Goal: Check status

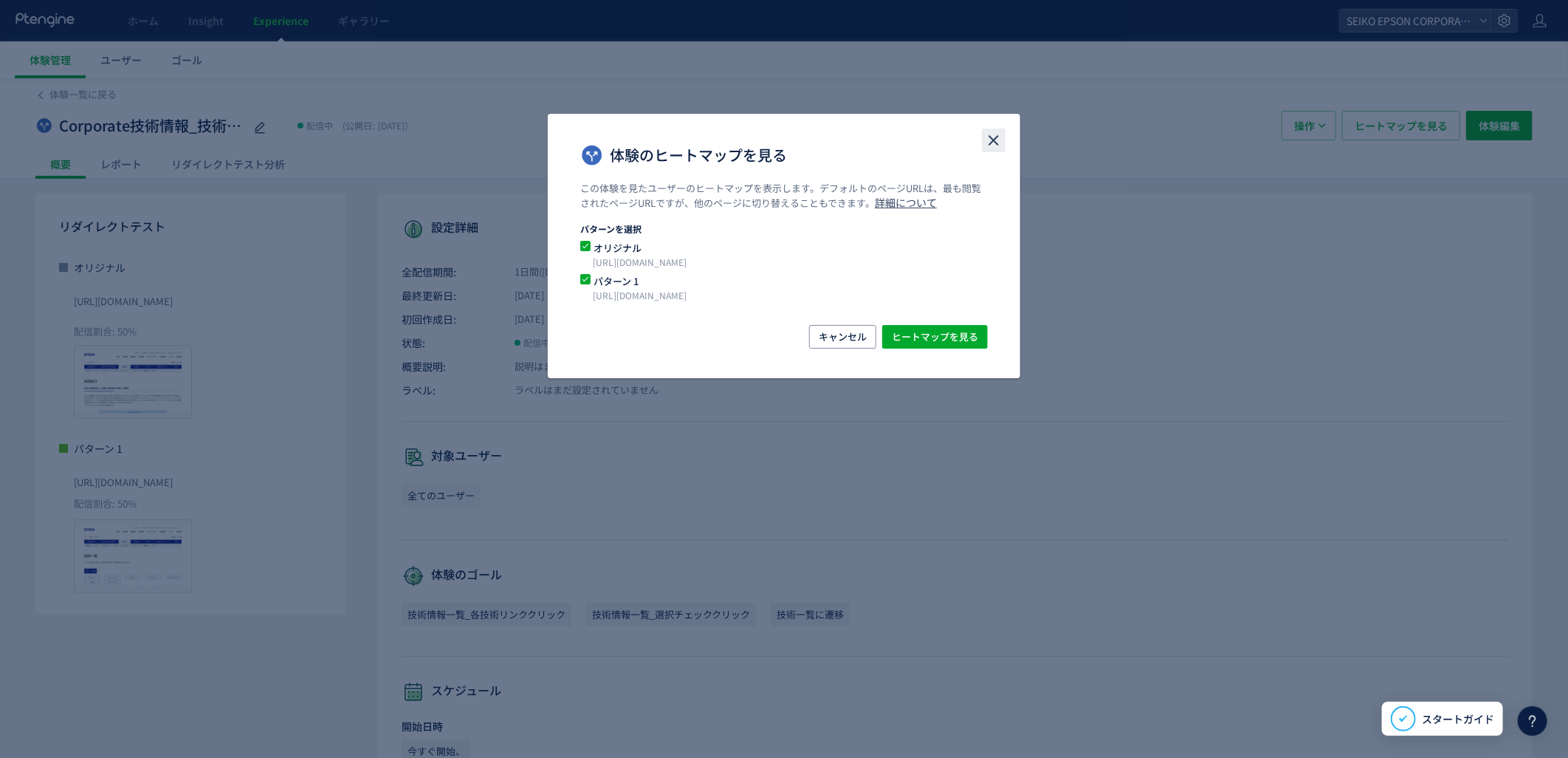
click at [999, 142] on icon "close" at bounding box center [993, 140] width 18 height 18
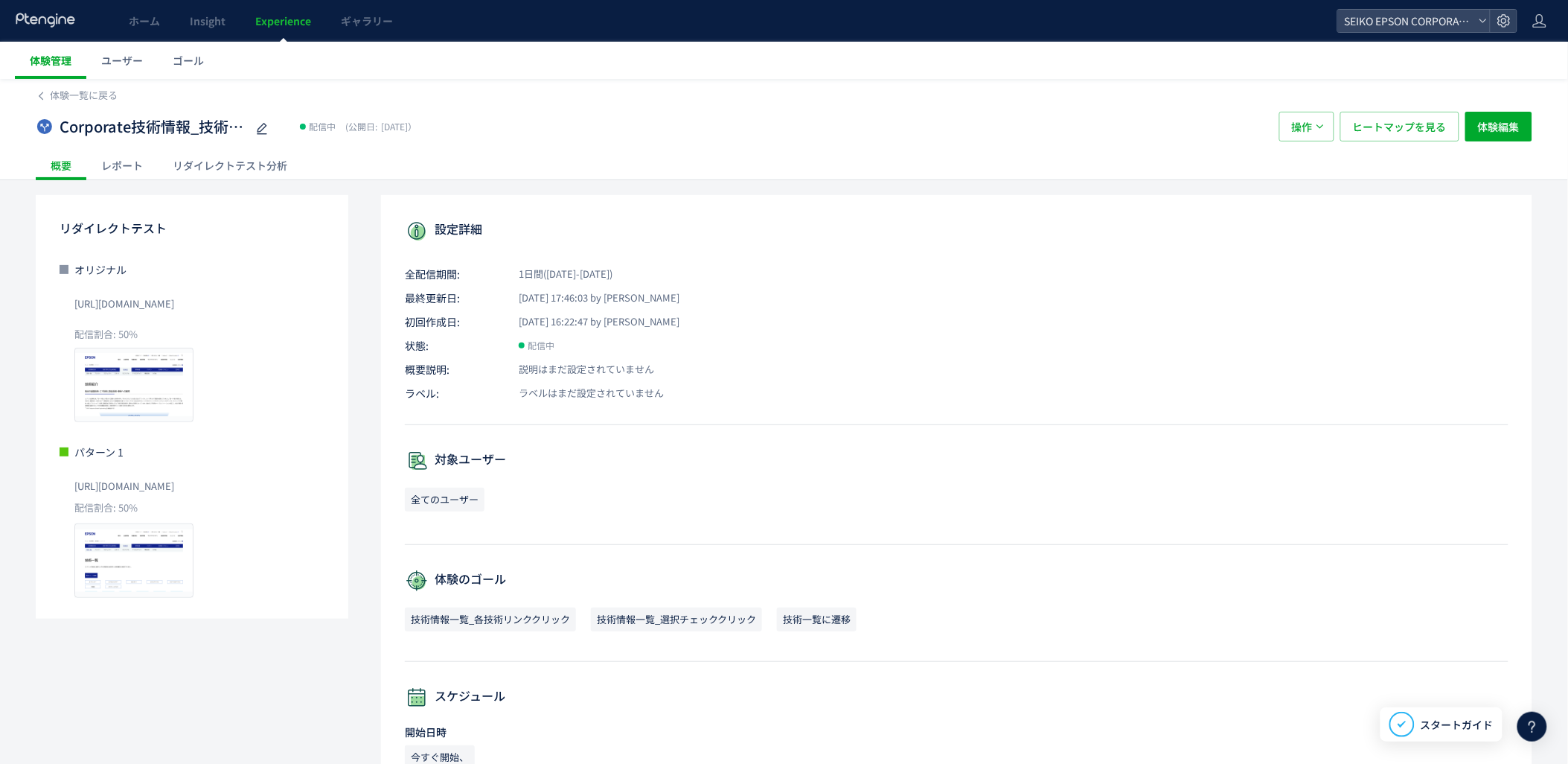
click at [56, 64] on span "体験管理" at bounding box center [50, 60] width 42 height 15
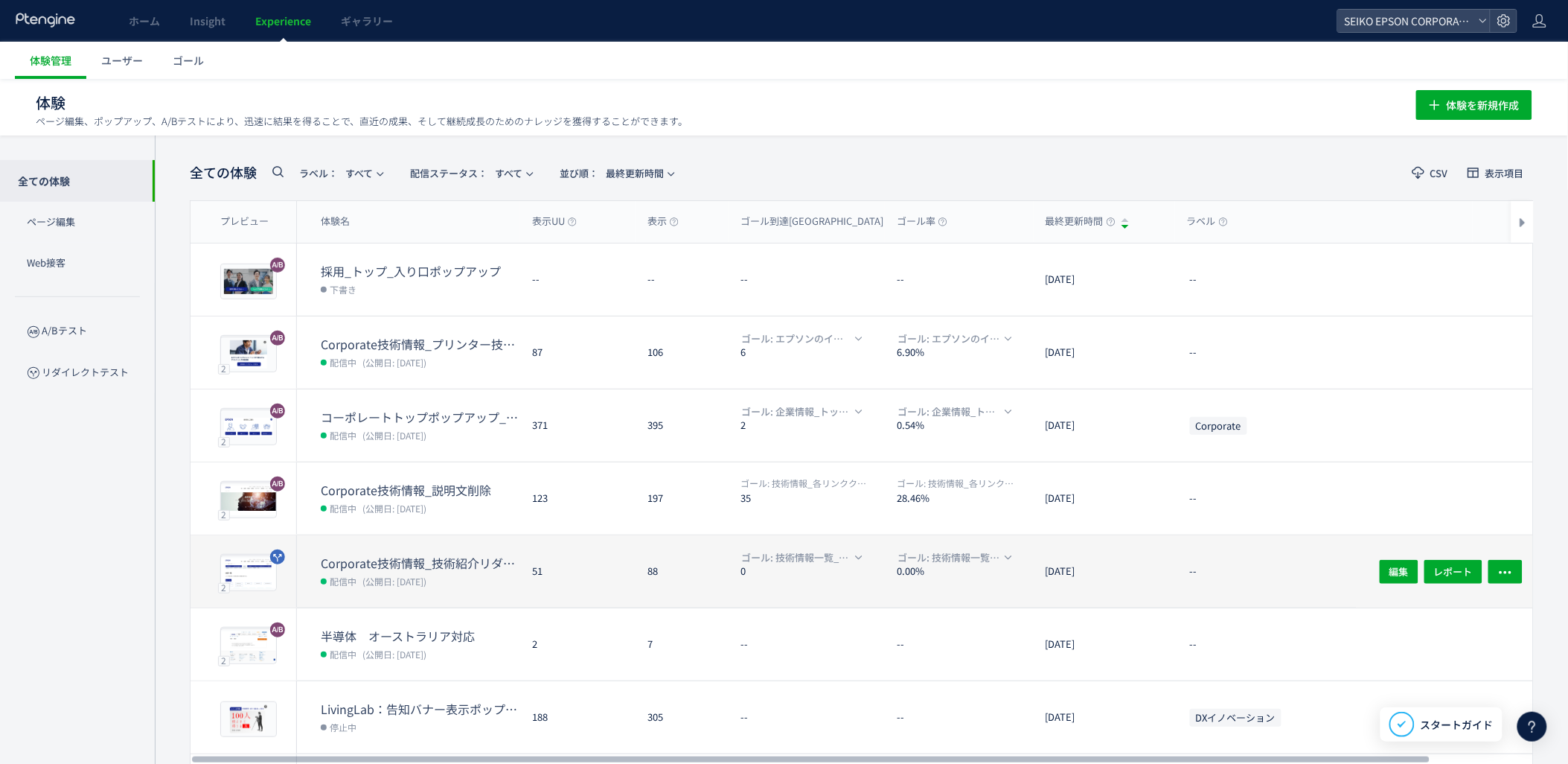
click at [474, 571] on dd "配信中 (公開日: [DATE])" at bounding box center [420, 580] width 199 height 20
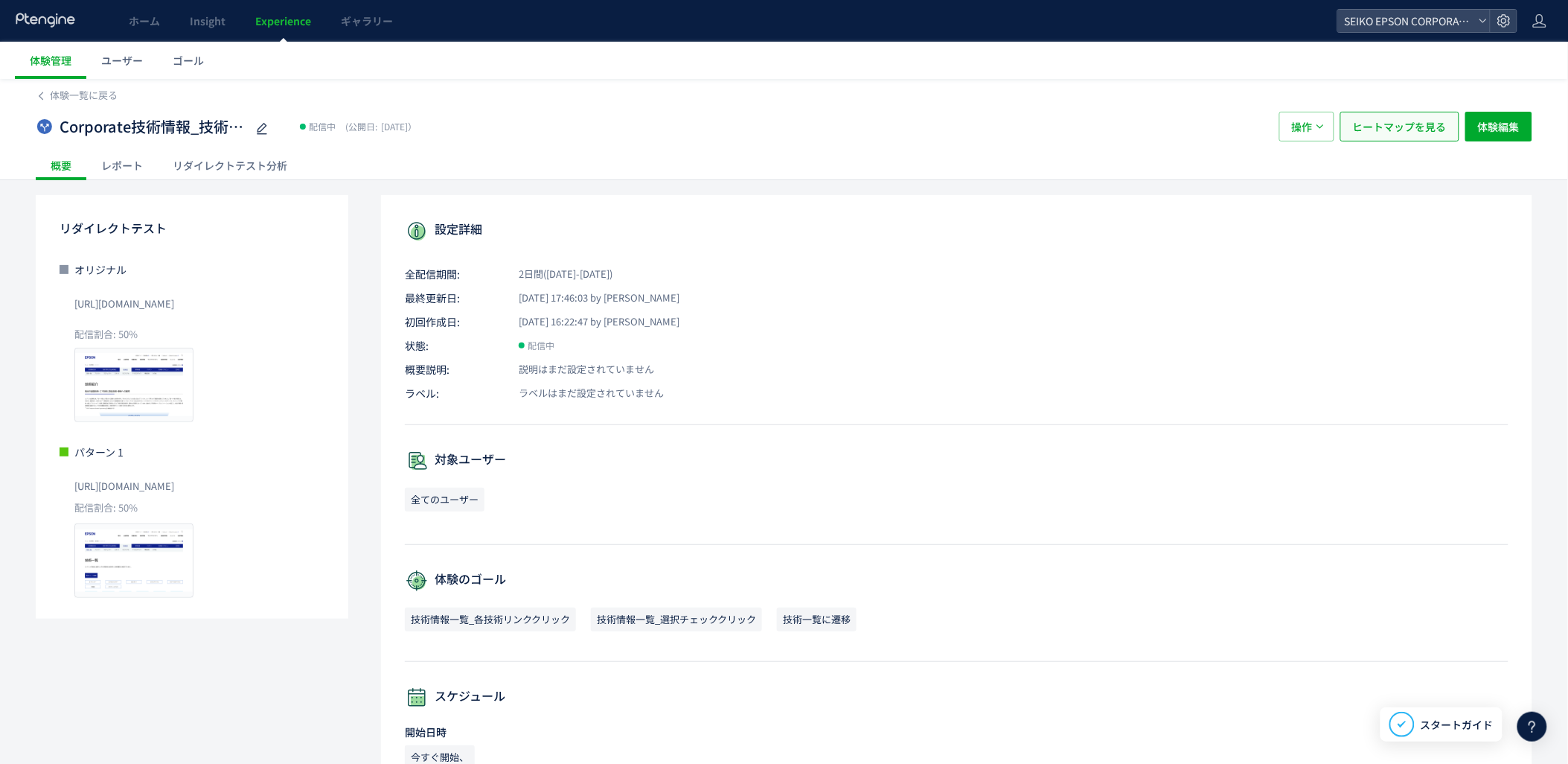
click at [1392, 133] on span "ヒートマップを見る" at bounding box center [1400, 126] width 94 height 30
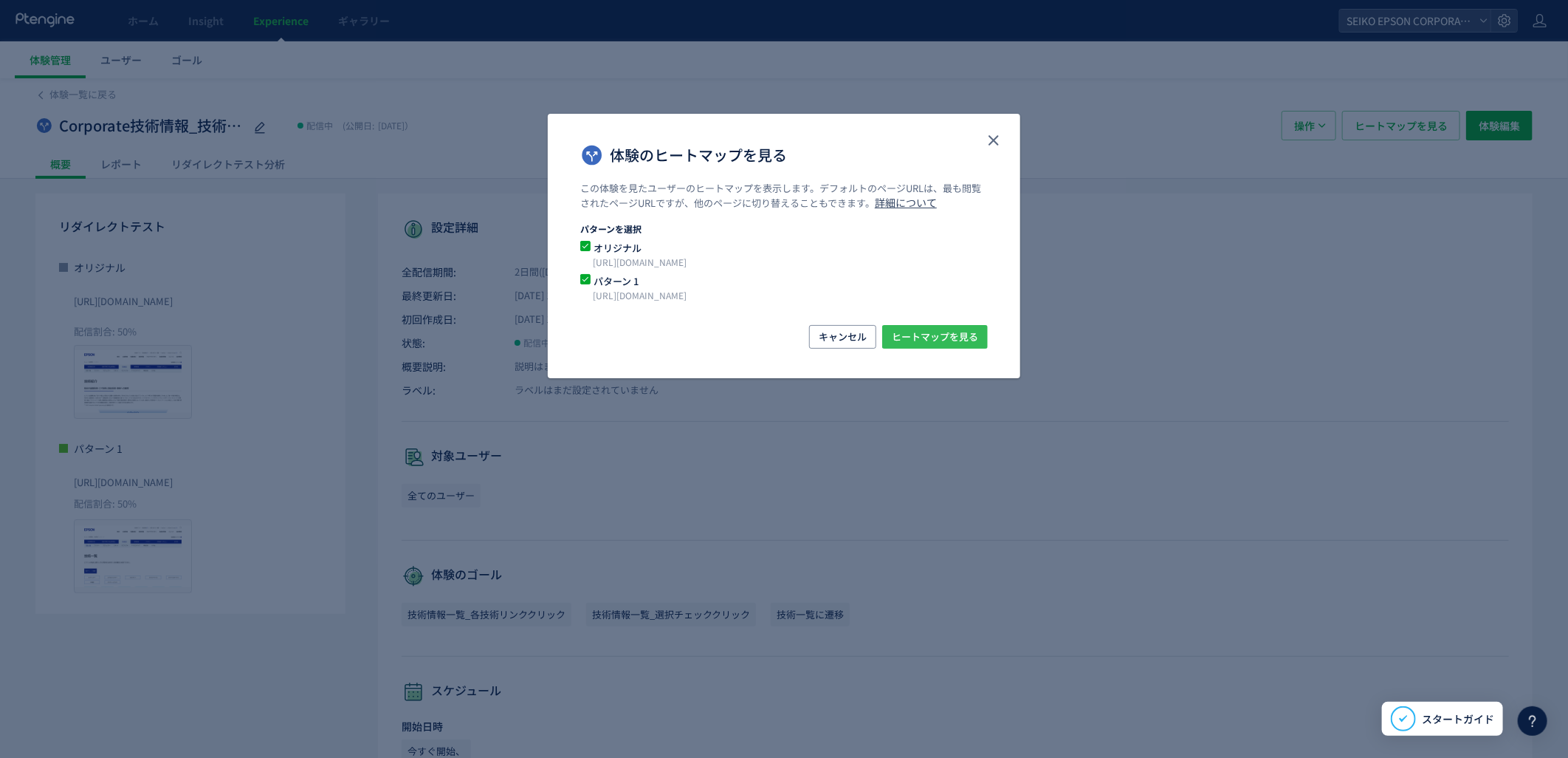
click at [957, 329] on span "ヒートマップを見る" at bounding box center [934, 337] width 86 height 23
click at [928, 340] on span "ヒートマップを見る" at bounding box center [934, 337] width 86 height 23
click at [954, 337] on span "ヒートマップを見る" at bounding box center [934, 337] width 86 height 23
